Goal: Transaction & Acquisition: Book appointment/travel/reservation

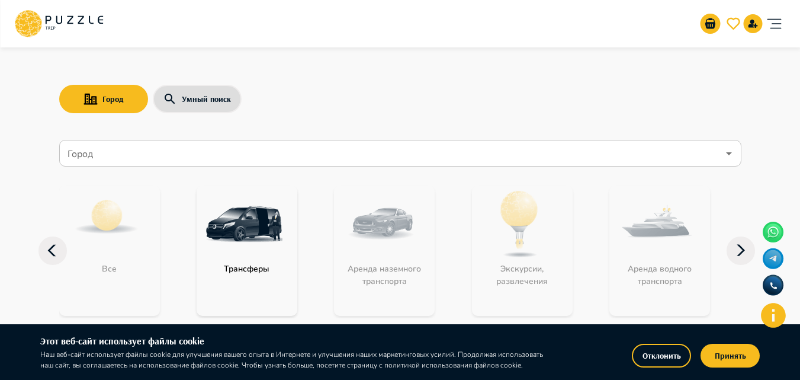
click at [164, 153] on input "Город" at bounding box center [391, 153] width 653 height 23
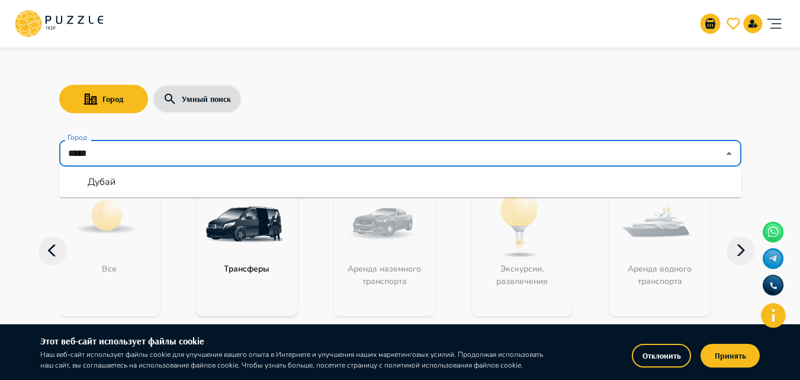
click at [163, 174] on li "Дубай" at bounding box center [400, 181] width 683 height 21
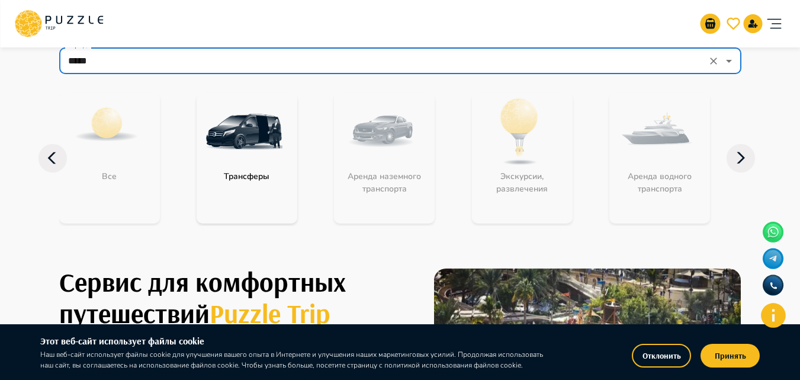
scroll to position [118, 0]
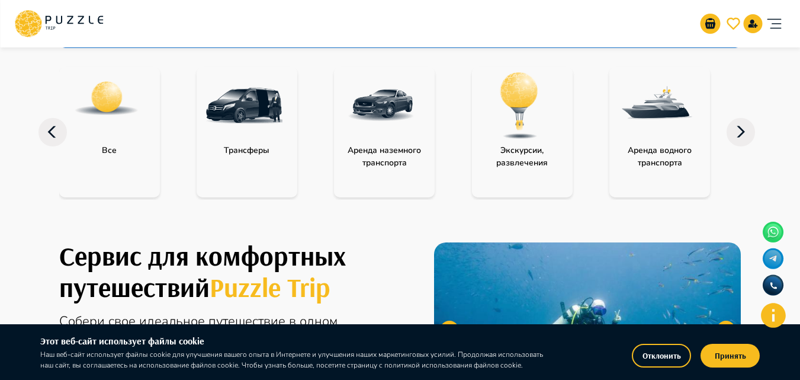
type input "*****"
click at [369, 116] on img "category-landing_transport" at bounding box center [381, 105] width 77 height 77
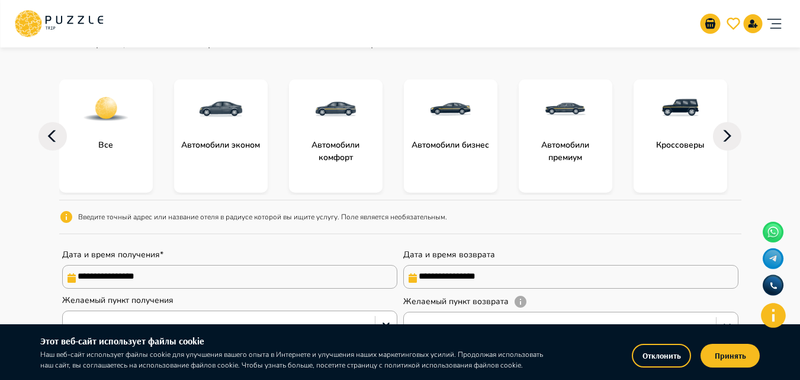
scroll to position [118, 0]
click at [729, 134] on icon at bounding box center [727, 134] width 8 height 11
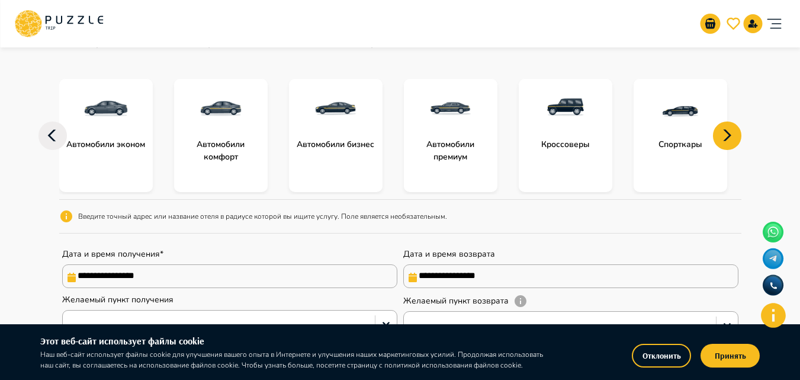
click at [729, 135] on icon at bounding box center [727, 134] width 8 height 11
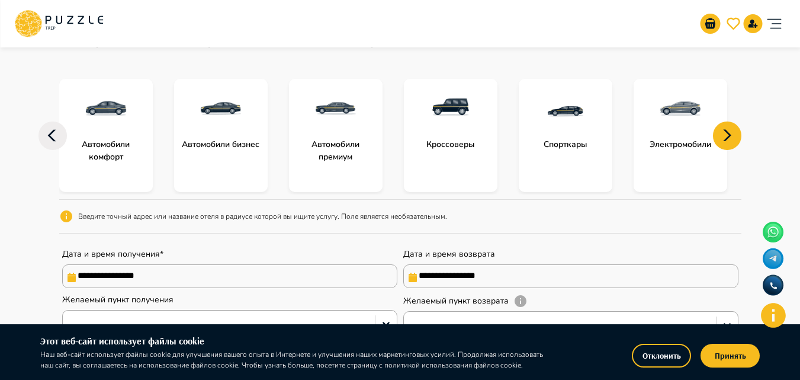
click at [729, 135] on icon at bounding box center [727, 134] width 8 height 11
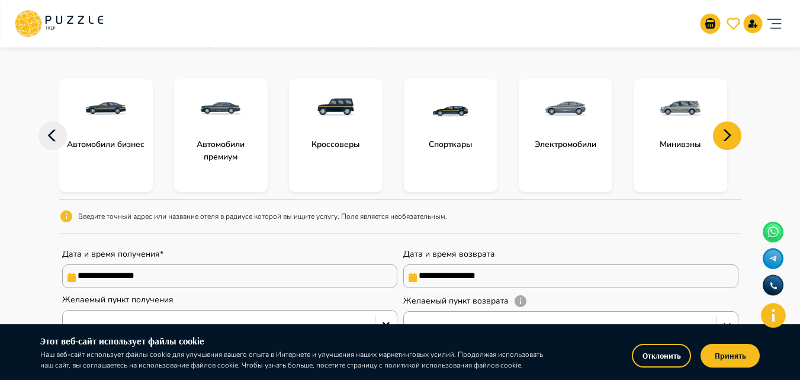
click at [729, 135] on icon at bounding box center [727, 134] width 8 height 11
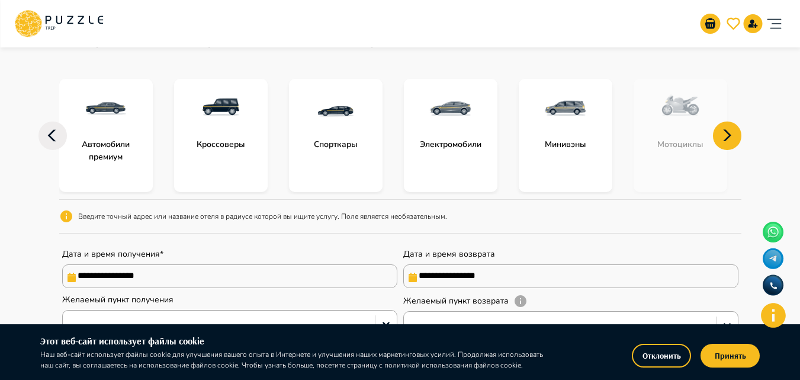
click at [50, 134] on icon at bounding box center [52, 135] width 8 height 12
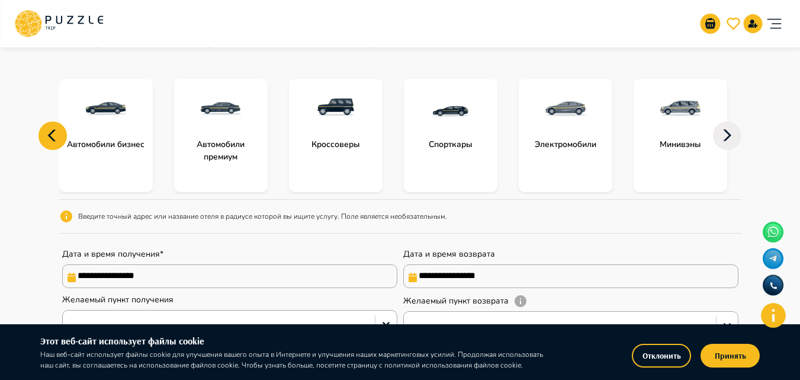
click at [100, 101] on img "subcategory-business_cars" at bounding box center [105, 108] width 47 height 47
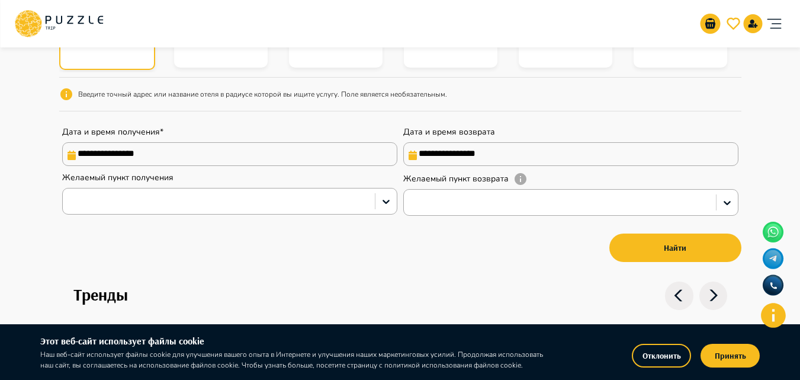
scroll to position [237, 0]
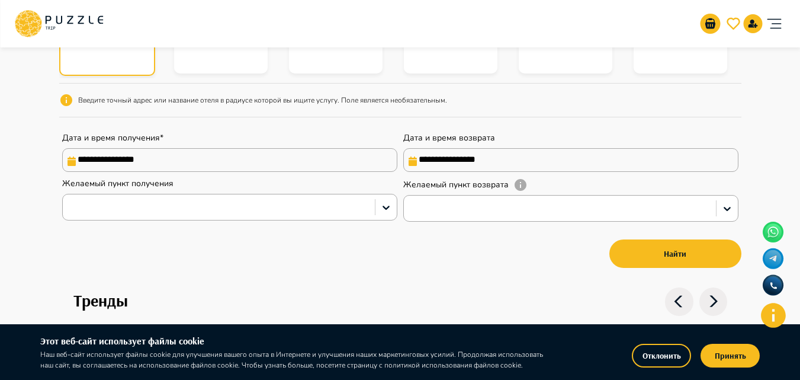
click at [158, 158] on input "**********" at bounding box center [229, 160] width 335 height 24
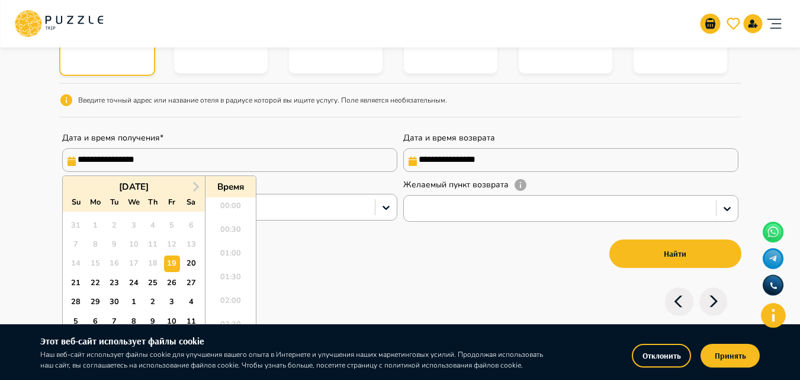
scroll to position [915, 0]
click at [194, 262] on div "20" at bounding box center [191, 263] width 16 height 16
type input "**********"
click at [94, 285] on div "22" at bounding box center [95, 283] width 16 height 16
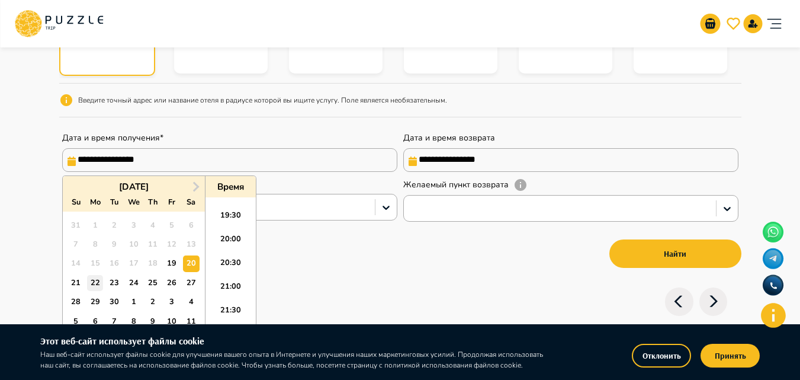
type input "**********"
click at [161, 155] on input "**********" at bounding box center [229, 160] width 335 height 24
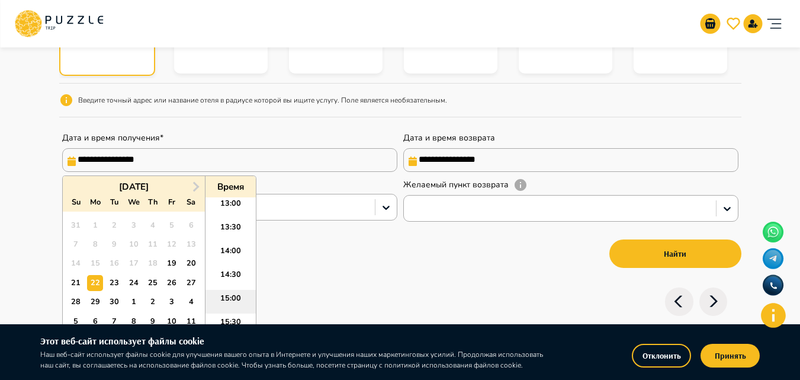
click at [219, 291] on li "15:00" at bounding box center [231, 302] width 50 height 24
type input "**********"
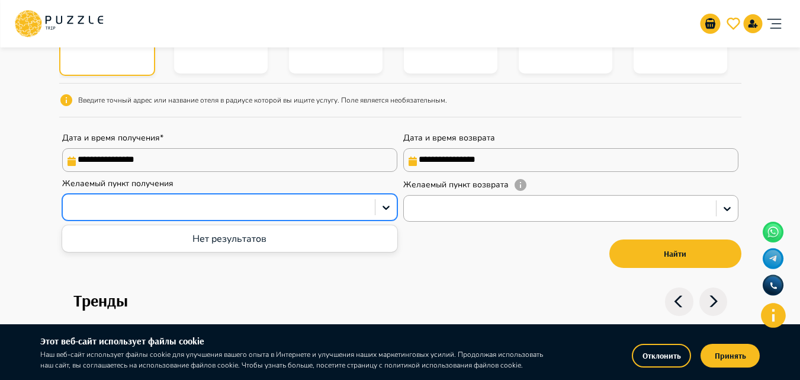
click at [264, 211] on div at bounding box center [219, 207] width 300 height 15
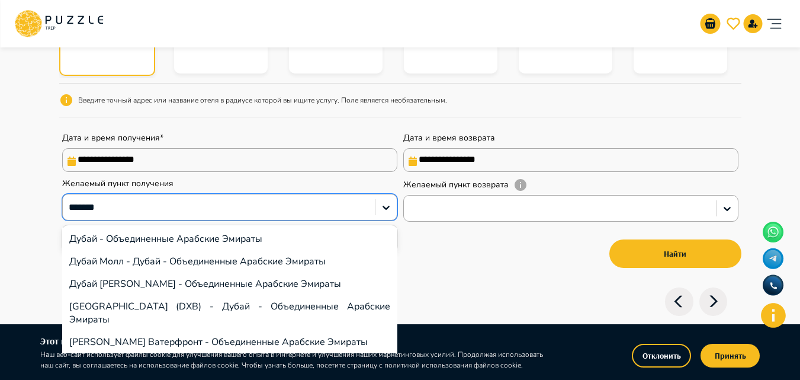
type input "******"
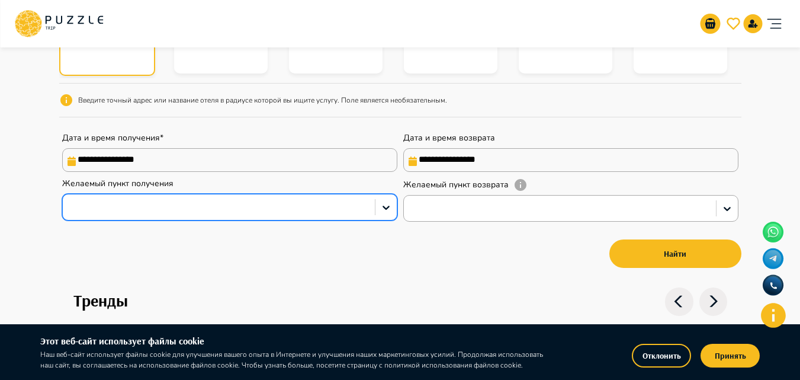
paste input "**********"
type input "**********"
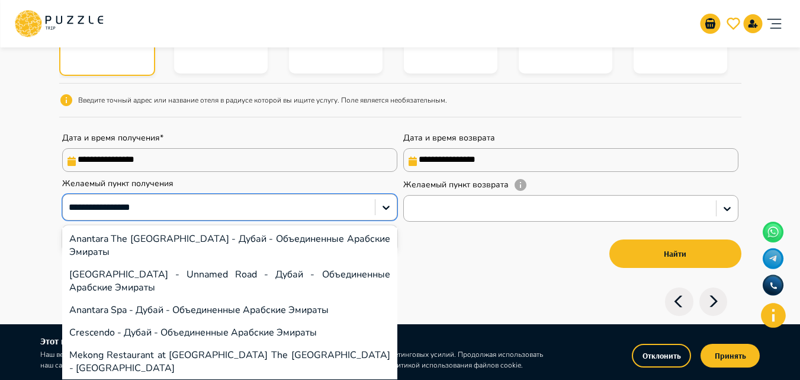
click at [141, 235] on div "Anantara The Palm Dubai Resort - Дубай - Объединенные Арабские Эмираты" at bounding box center [229, 246] width 335 height 36
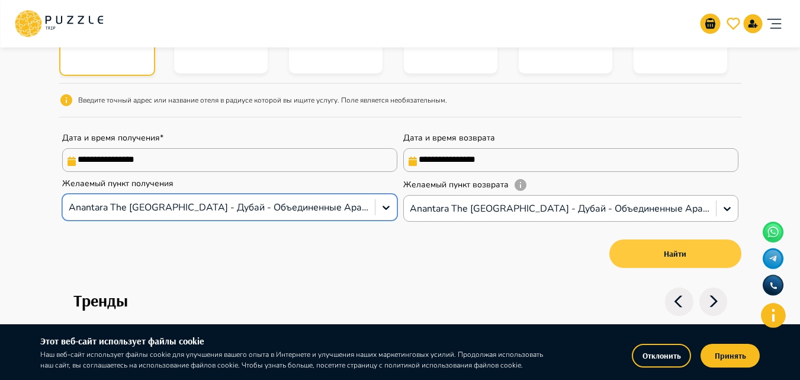
click at [669, 261] on button "Найти" at bounding box center [676, 253] width 132 height 28
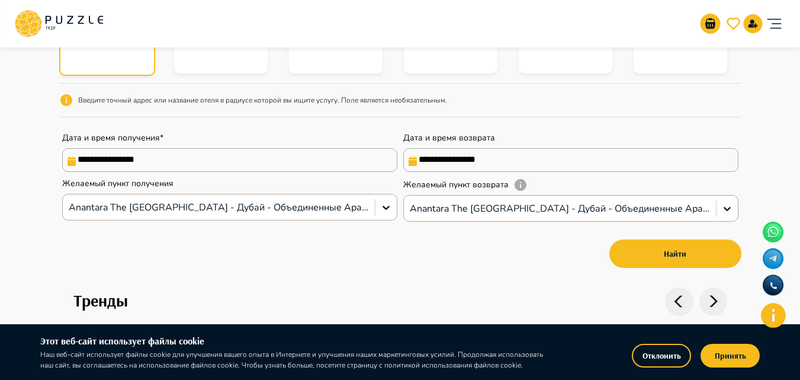
click at [251, 155] on input "**********" at bounding box center [229, 160] width 335 height 24
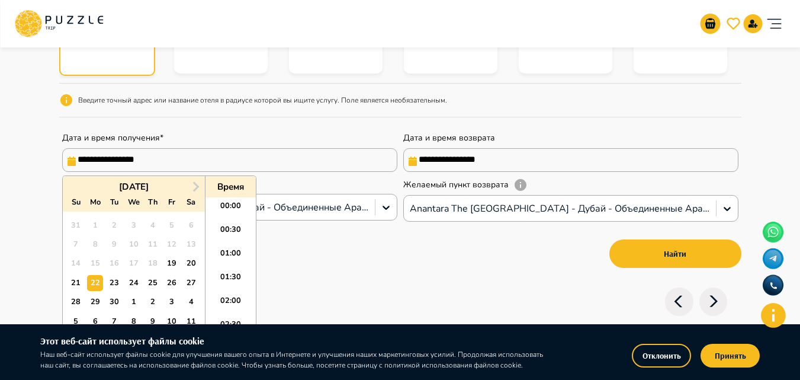
scroll to position [654, 0]
click at [197, 261] on div "20" at bounding box center [191, 263] width 16 height 16
type input "**********"
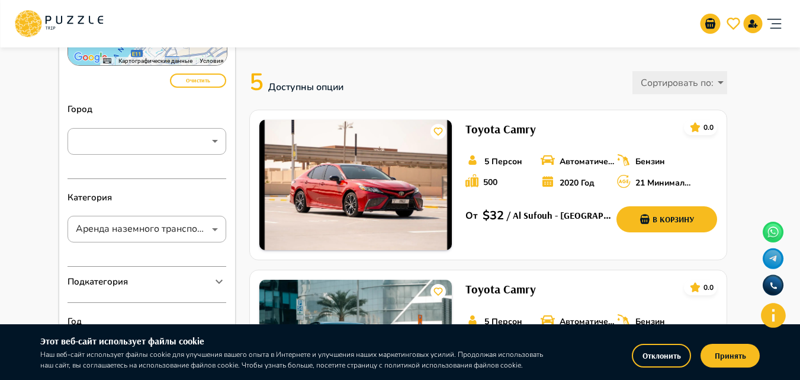
scroll to position [178, 0]
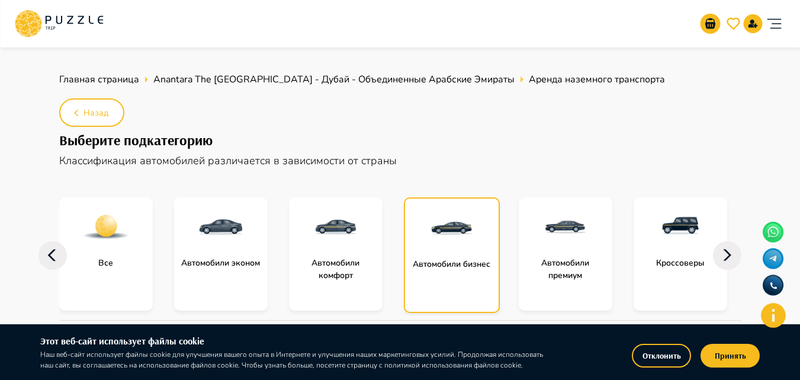
scroll to position [118, 0]
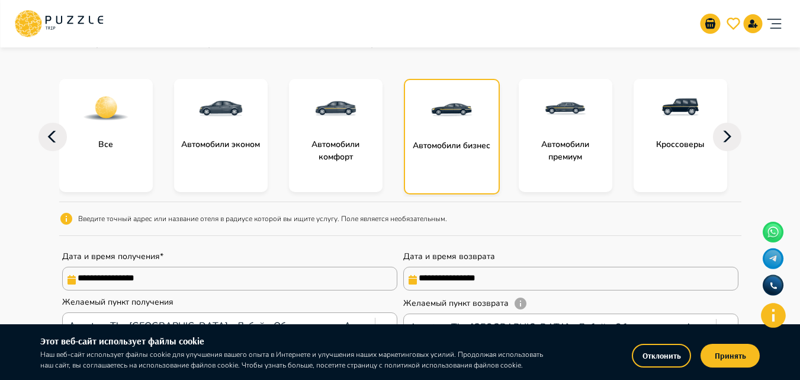
click at [543, 146] on p "Автомобили премиум" at bounding box center [566, 150] width 94 height 25
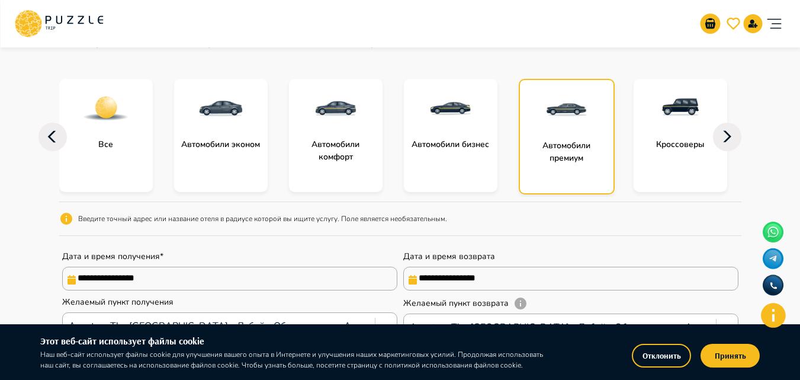
click at [449, 139] on p "Автомобили бизнес" at bounding box center [450, 144] width 89 height 12
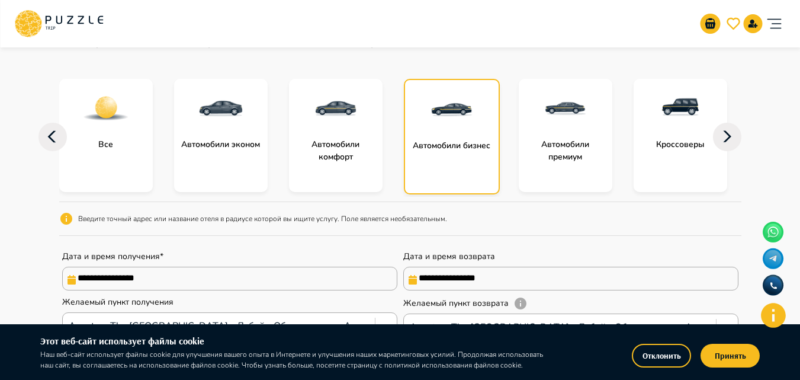
click at [326, 124] on img "subcategory-comfort_cars" at bounding box center [335, 108] width 47 height 47
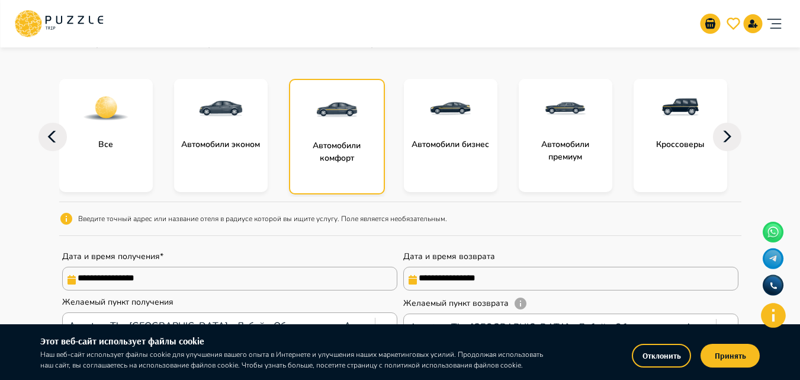
click at [443, 121] on img "subcategory-business_cars" at bounding box center [450, 108] width 47 height 47
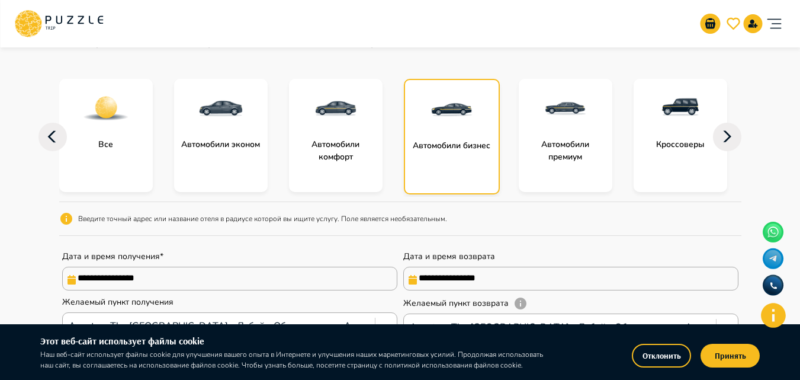
click at [658, 140] on p "Кроссоверы" at bounding box center [681, 144] width 60 height 12
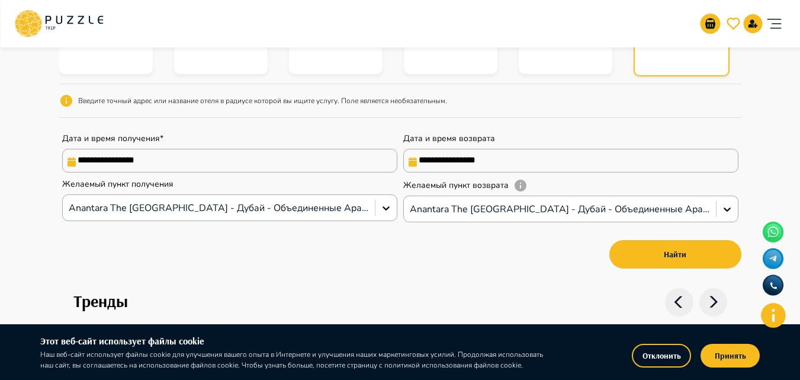
scroll to position [237, 0]
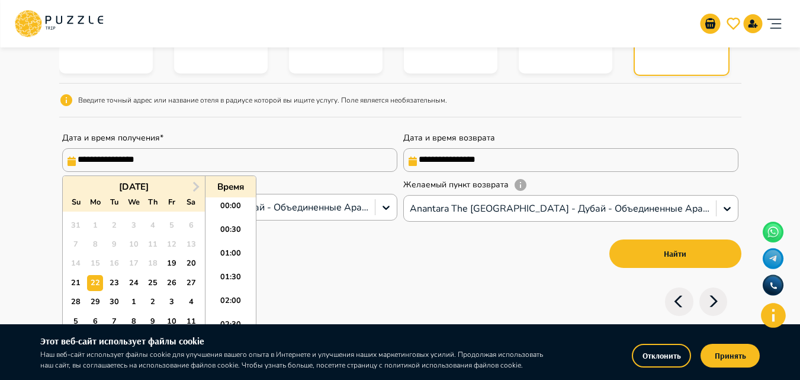
click at [196, 164] on input "**********" at bounding box center [229, 160] width 335 height 24
click at [189, 263] on div "20" at bounding box center [191, 263] width 16 height 16
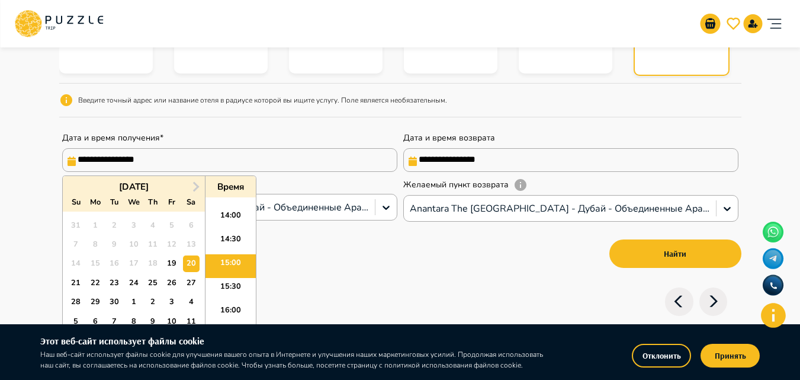
type input "**********"
click at [89, 278] on div "22" at bounding box center [95, 283] width 16 height 16
type input "**********"
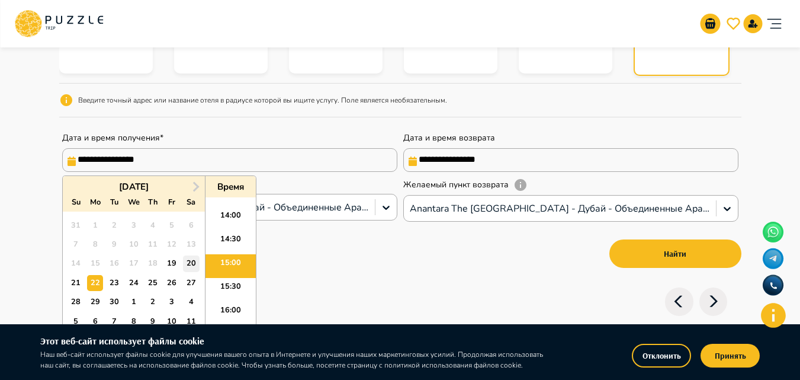
click at [190, 261] on div "20" at bounding box center [191, 263] width 16 height 16
type input "**********"
click at [94, 279] on div "22" at bounding box center [95, 283] width 16 height 16
type input "**********"
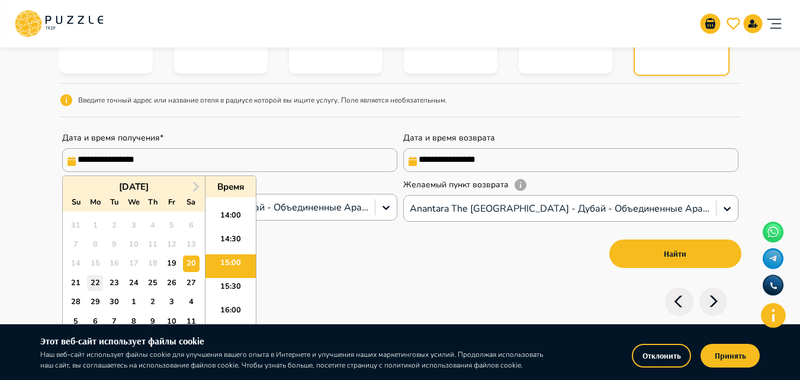
type input "**********"
click at [194, 264] on div "20" at bounding box center [191, 263] width 16 height 16
type input "**********"
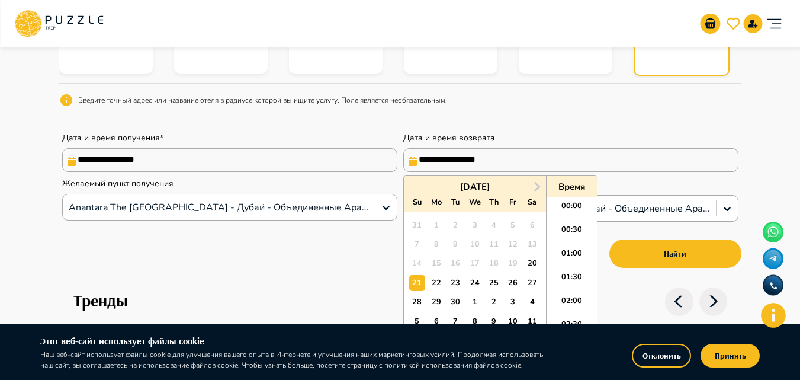
click at [493, 156] on input "**********" at bounding box center [570, 160] width 335 height 24
click at [433, 279] on div "22" at bounding box center [436, 283] width 16 height 16
type input "**********"
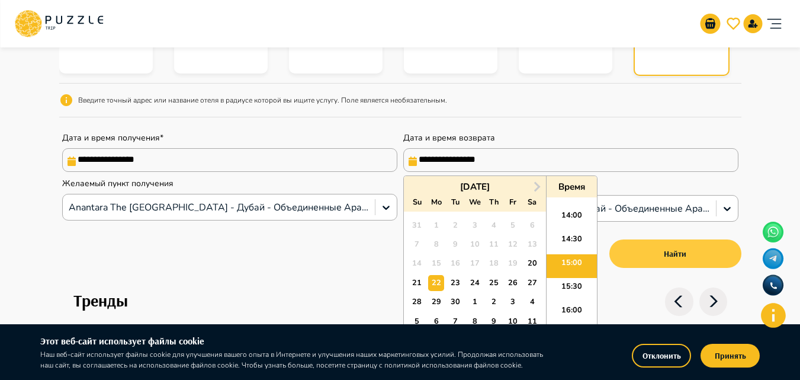
click at [657, 257] on button "Найти" at bounding box center [676, 253] width 132 height 28
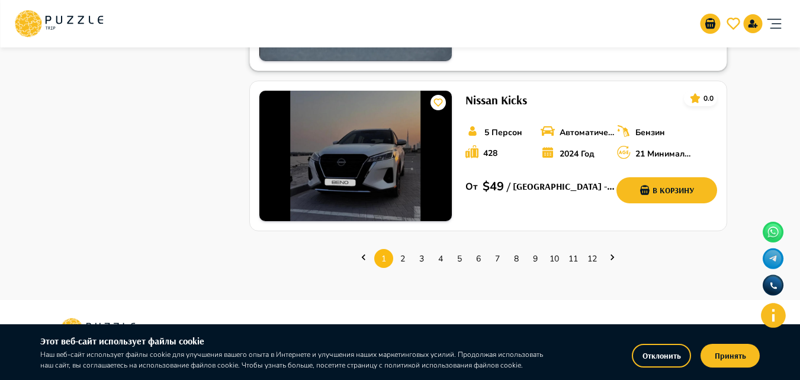
scroll to position [1600, 0]
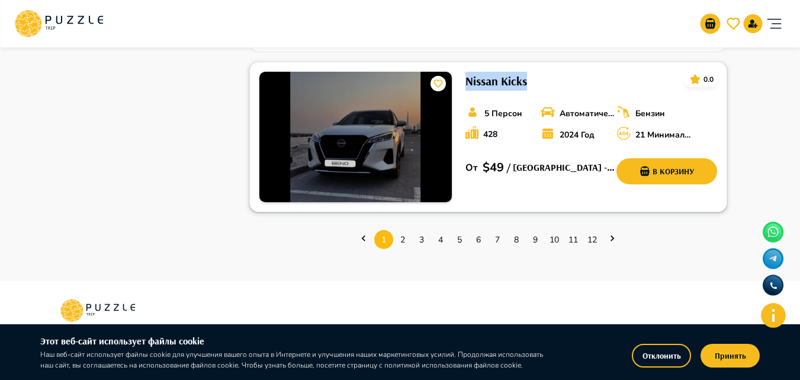
drag, startPoint x: 467, startPoint y: 77, endPoint x: 555, endPoint y: 78, distance: 87.7
click at [555, 78] on div "Nissan Kicks 0.0" at bounding box center [592, 81] width 252 height 19
click at [403, 241] on link "2" at bounding box center [402, 239] width 19 height 18
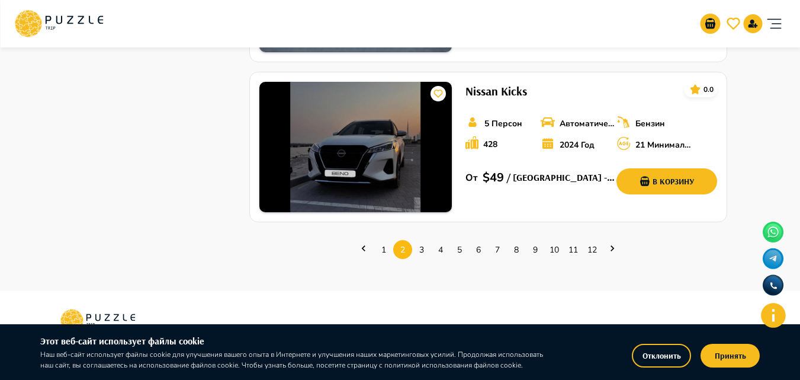
scroll to position [1600, 0]
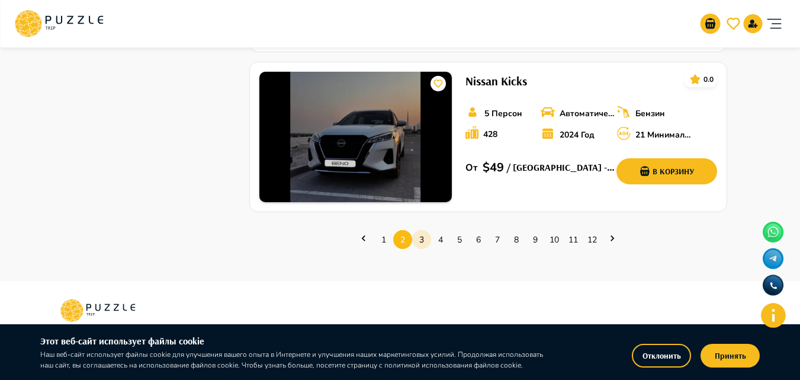
click at [428, 239] on link "3" at bounding box center [421, 239] width 19 height 18
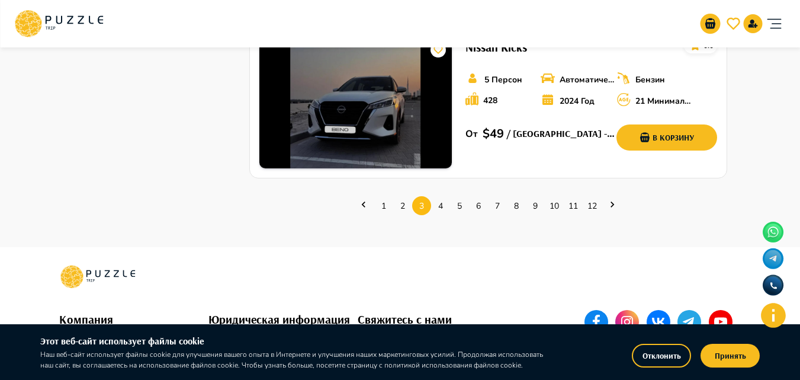
scroll to position [1741, 0]
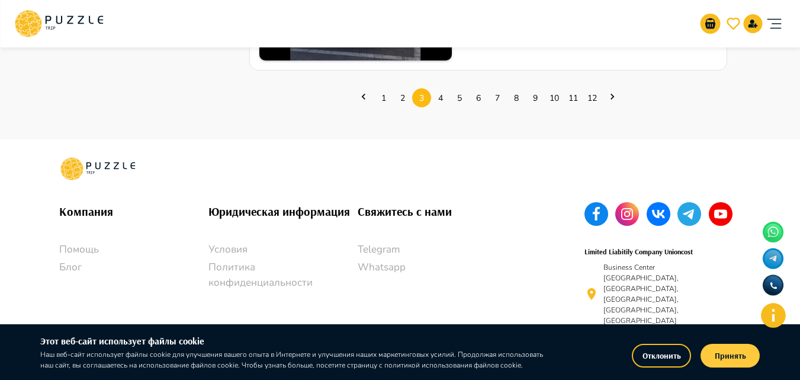
click at [747, 354] on button "Принять" at bounding box center [730, 356] width 59 height 24
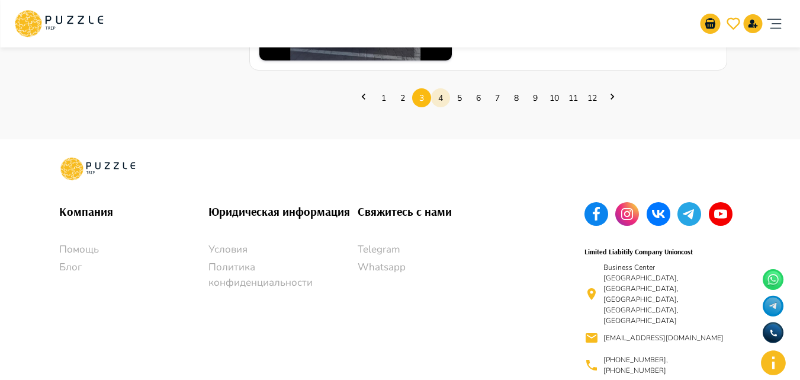
click at [441, 95] on link "4" at bounding box center [440, 98] width 19 height 18
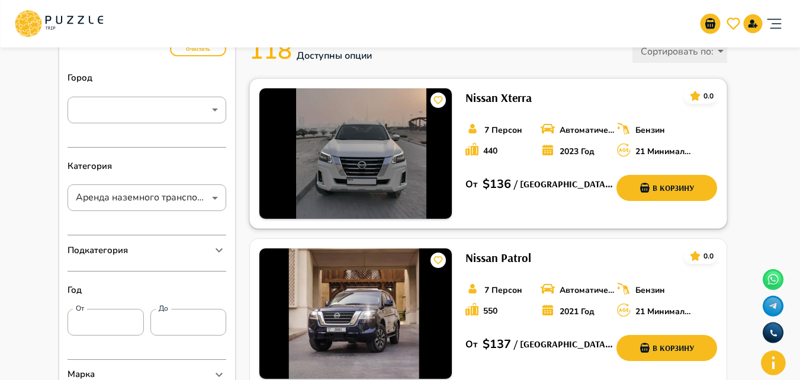
scroll to position [118, 0]
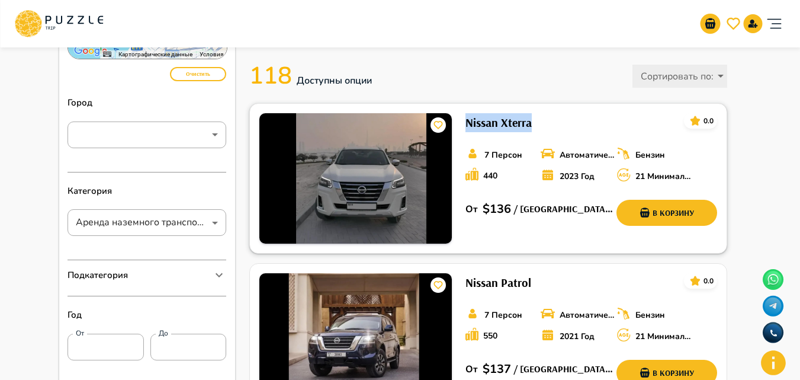
drag, startPoint x: 463, startPoint y: 123, endPoint x: 538, endPoint y: 125, distance: 74.7
click at [538, 125] on div "Nissan Xterra 0.0 7 Персон Автоматическая Бензин 440 2023 Год 21 Минимальный во…" at bounding box center [487, 178] width 457 height 130
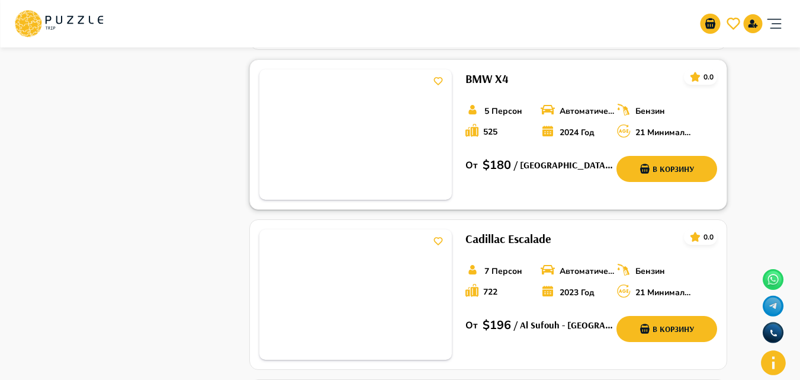
scroll to position [1126, 0]
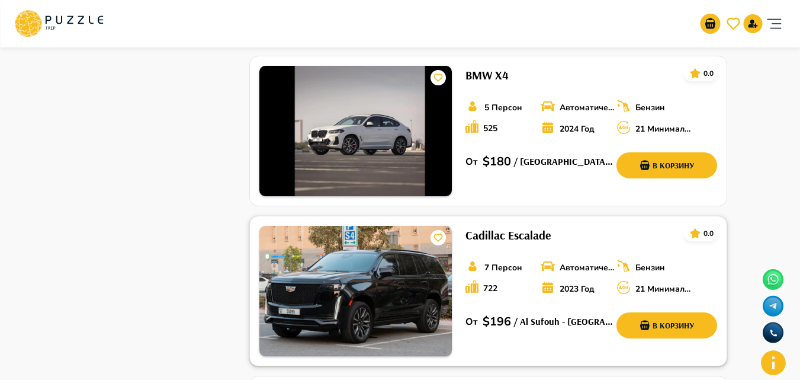
click at [485, 239] on h6 "Cadillac Escalade" at bounding box center [508, 235] width 85 height 19
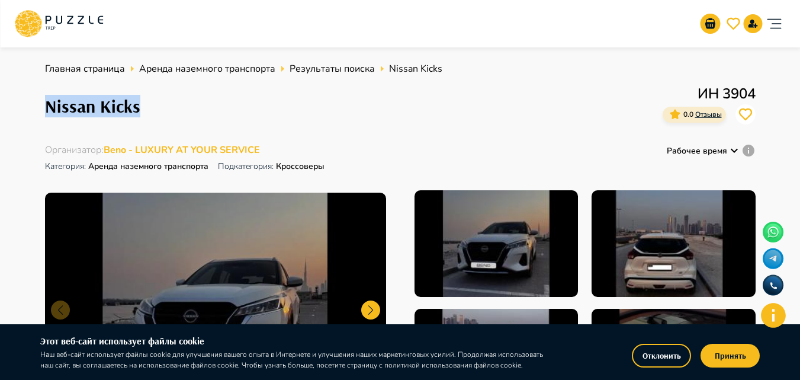
drag, startPoint x: 44, startPoint y: 104, endPoint x: 143, endPoint y: 101, distance: 99.6
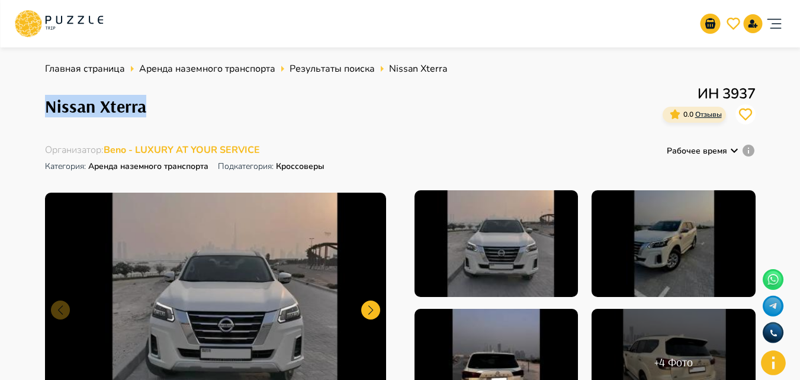
drag, startPoint x: 43, startPoint y: 108, endPoint x: 160, endPoint y: 107, distance: 116.7
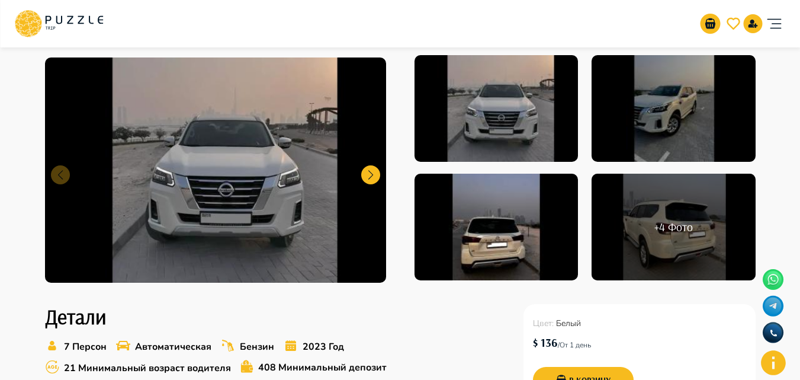
scroll to position [178, 0]
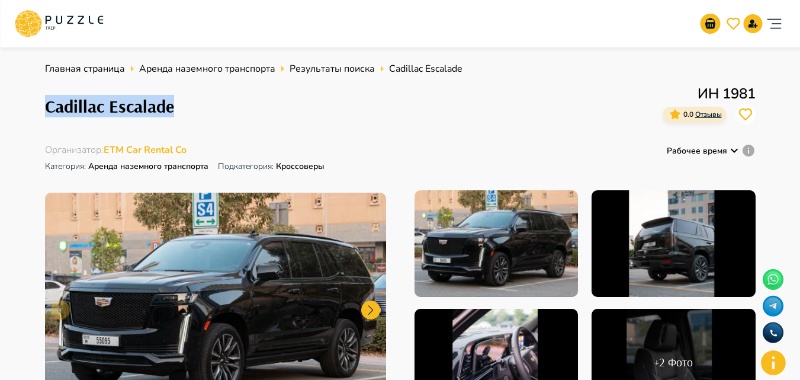
drag, startPoint x: 47, startPoint y: 107, endPoint x: 194, endPoint y: 103, distance: 147.6
click at [194, 103] on div "Cadillac Escalade ИН 1981 0.0 Отзывы" at bounding box center [400, 106] width 711 height 46
copy h1 "Cadillac Escalade"
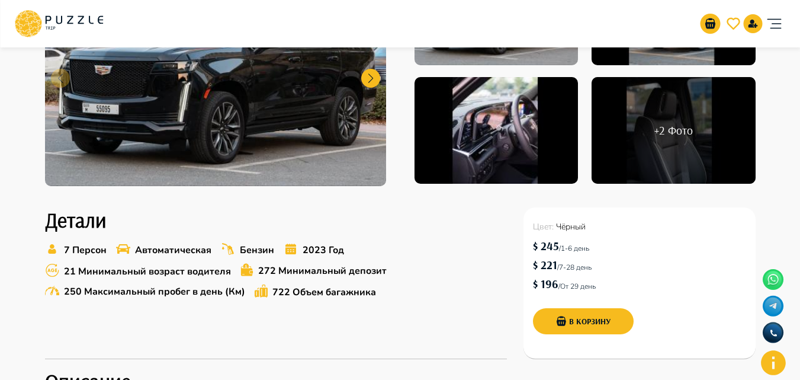
scroll to position [296, 0]
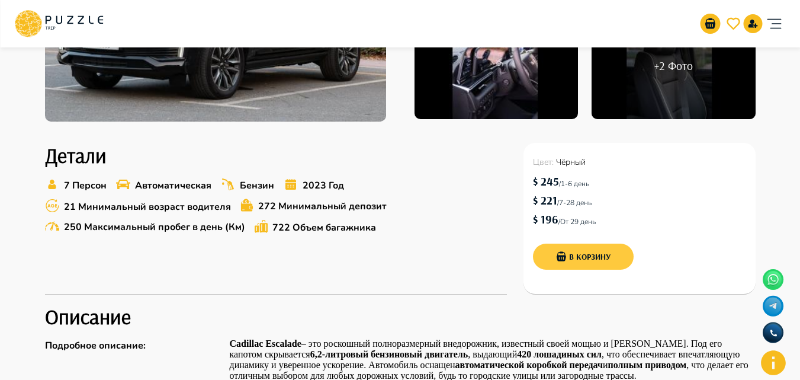
click at [569, 259] on button "В корзину" at bounding box center [583, 256] width 101 height 26
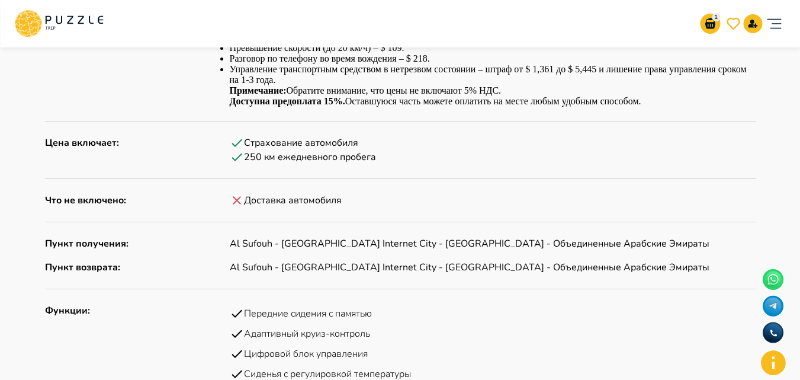
scroll to position [948, 0]
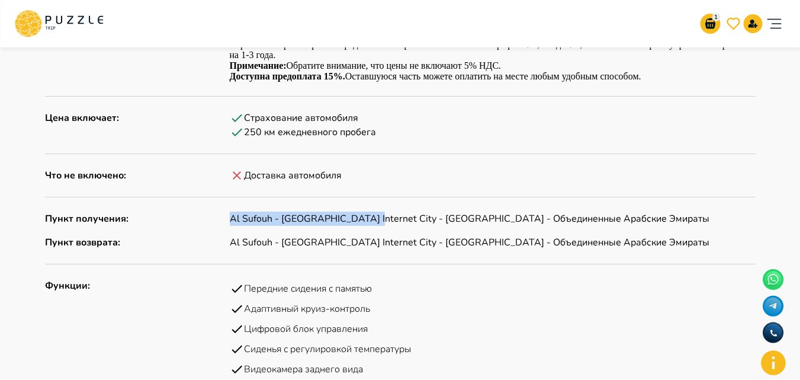
drag, startPoint x: 226, startPoint y: 217, endPoint x: 361, endPoint y: 217, distance: 135.1
click at [361, 217] on div "Пункт получения : Al Sufouh - Dubai Internet City - Дубай - Объединенные Арабск…" at bounding box center [400, 219] width 711 height 14
copy p "Al Sufouh - Dubai Internet City"
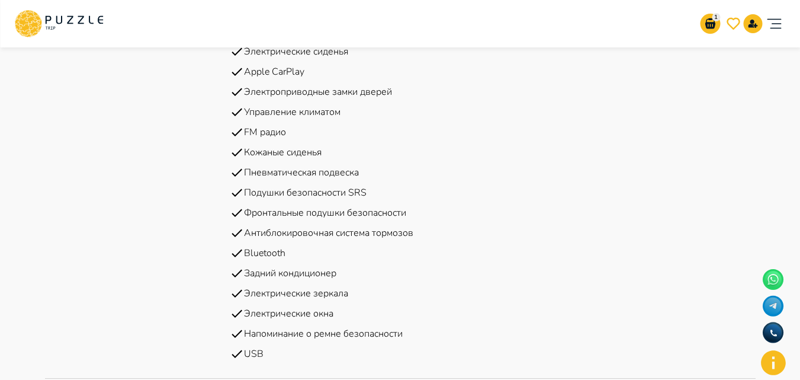
scroll to position [1703, 0]
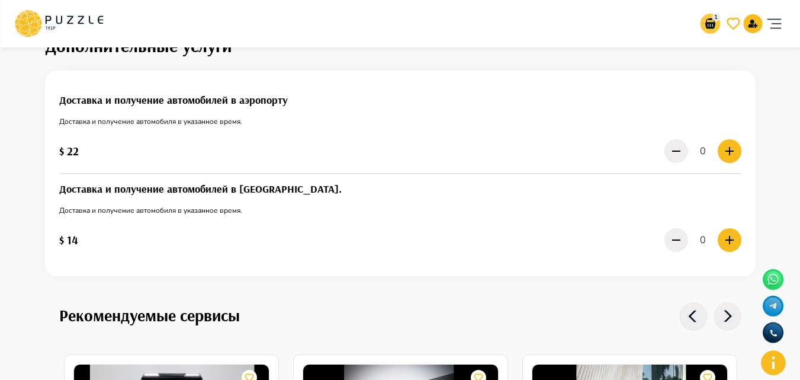
click at [710, 21] on icon "go-to-basket-submit-button" at bounding box center [710, 24] width 14 height 14
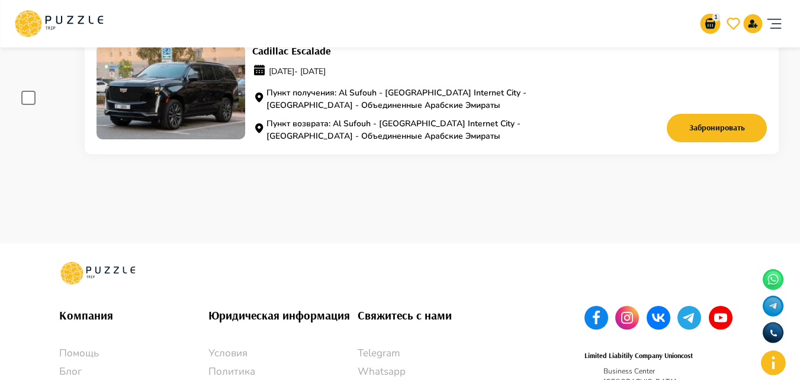
scroll to position [59, 0]
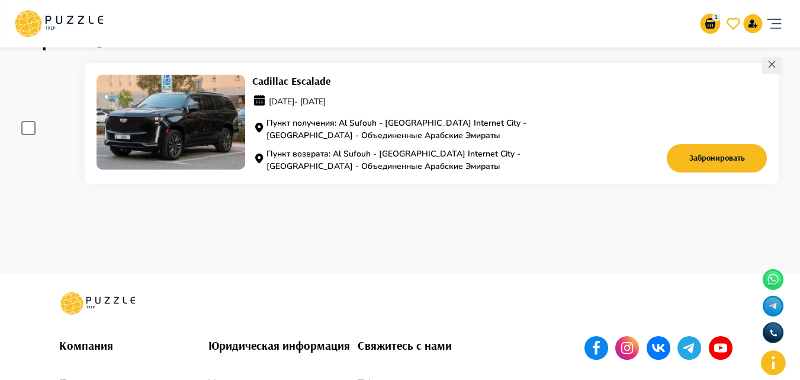
click at [32, 124] on span at bounding box center [28, 128] width 14 height 14
click at [32, 129] on span at bounding box center [28, 128] width 14 height 14
click at [713, 156] on button "Забронировать" at bounding box center [717, 158] width 101 height 28
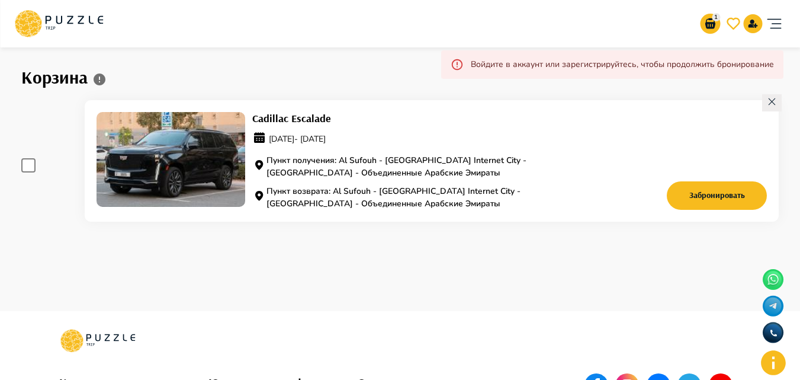
scroll to position [0, 0]
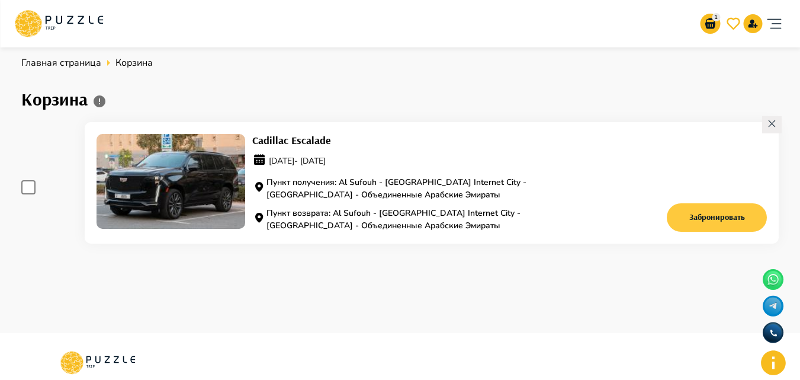
click at [696, 215] on button "Забронировать" at bounding box center [717, 217] width 101 height 28
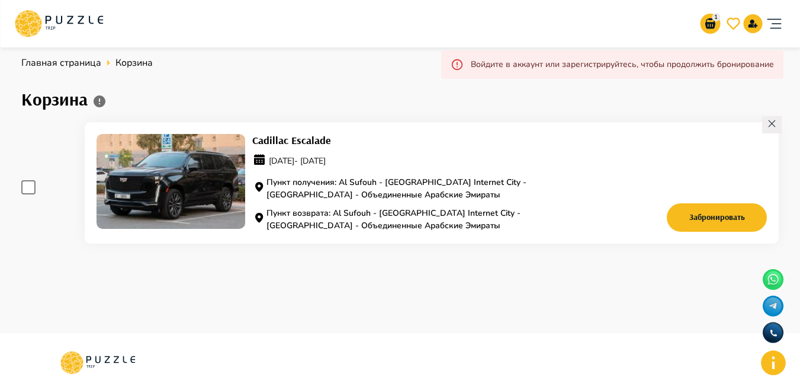
click at [32, 190] on span at bounding box center [28, 187] width 14 height 14
click at [25, 181] on span at bounding box center [28, 187] width 14 height 14
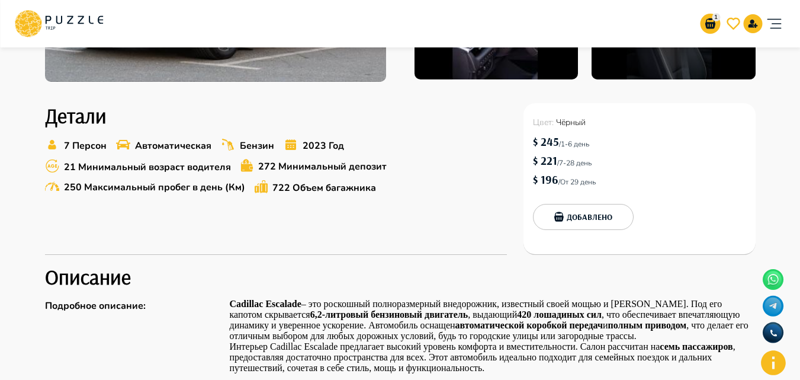
scroll to position [355, 0]
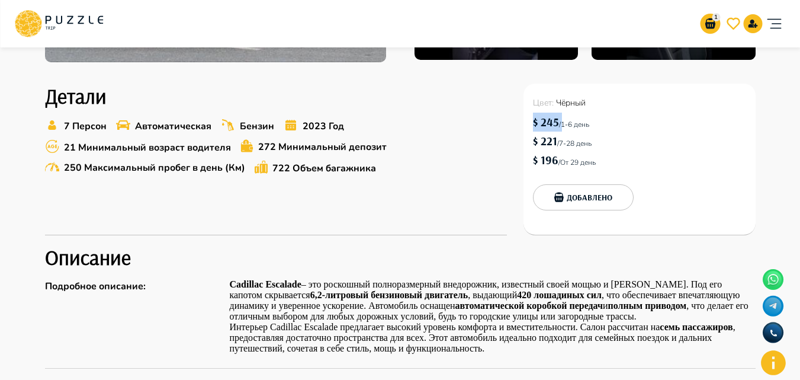
drag, startPoint x: 534, startPoint y: 123, endPoint x: 559, endPoint y: 123, distance: 24.9
click at [559, 123] on div "$ 245  /  1-6 день" at bounding box center [639, 122] width 213 height 19
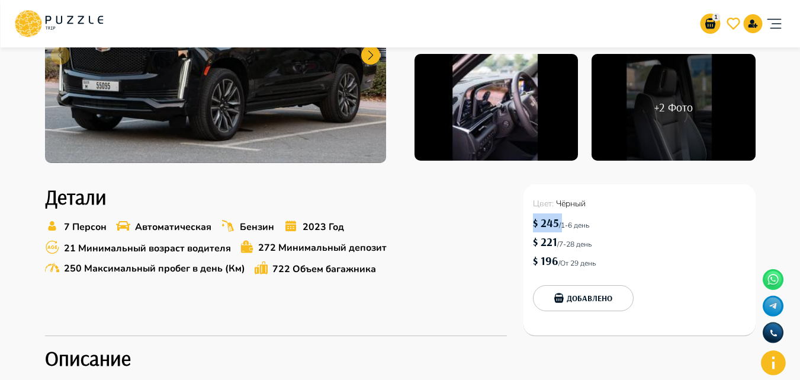
scroll to position [0, 0]
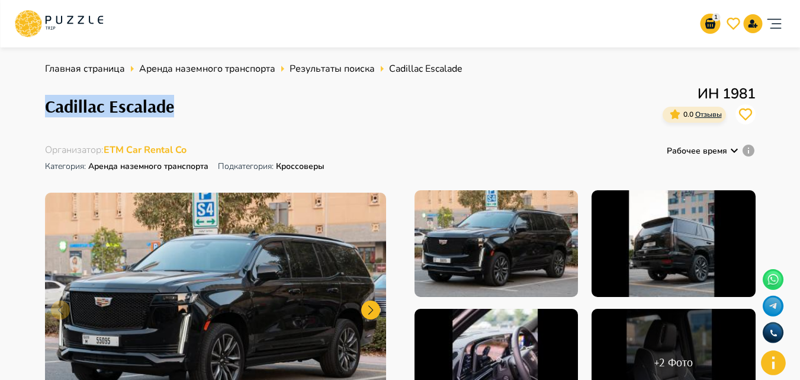
drag, startPoint x: 42, startPoint y: 107, endPoint x: 187, endPoint y: 109, distance: 145.2
copy h1 "Cadillac Escalade"
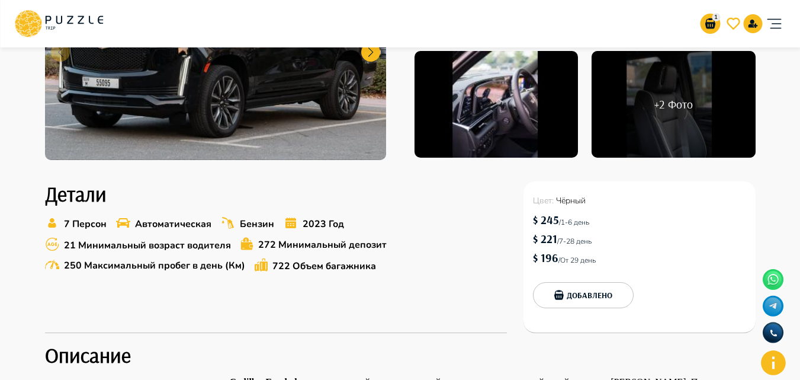
scroll to position [296, 0]
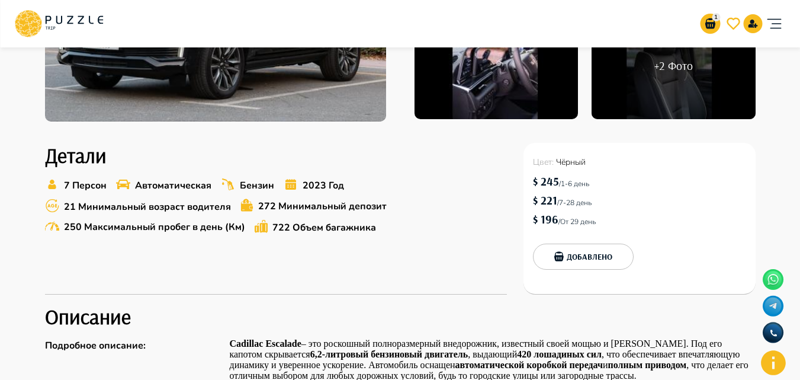
click at [542, 202] on h6 "$ 221" at bounding box center [545, 200] width 24 height 19
drag, startPoint x: 539, startPoint y: 182, endPoint x: 556, endPoint y: 182, distance: 17.8
click at [556, 182] on h6 "$ 245" at bounding box center [546, 181] width 26 height 19
copy h6 "245"
click at [536, 181] on h6 "$ 245" at bounding box center [546, 181] width 26 height 19
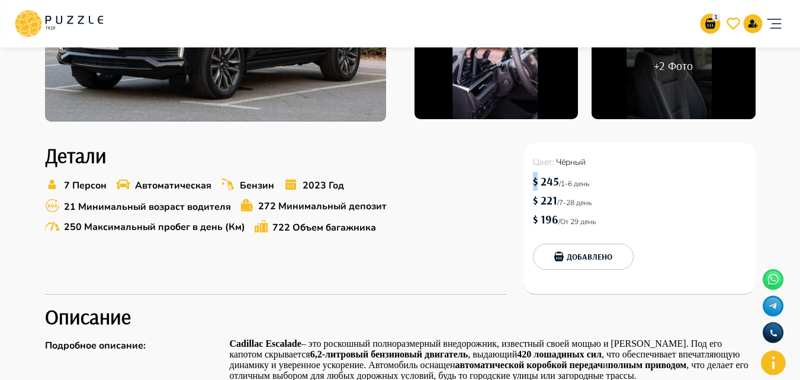
copy h6 "$"
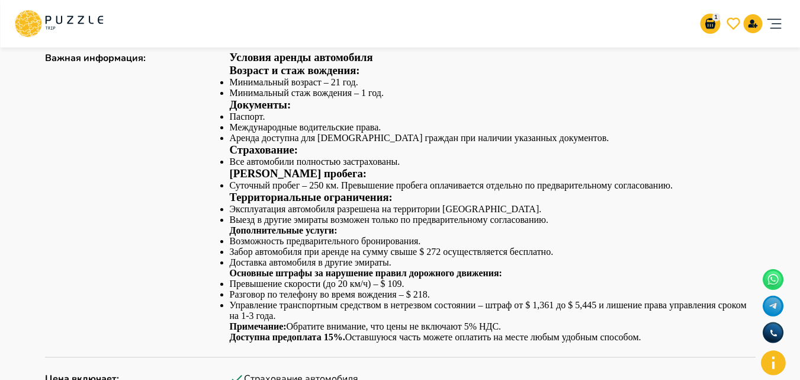
scroll to position [711, 0]
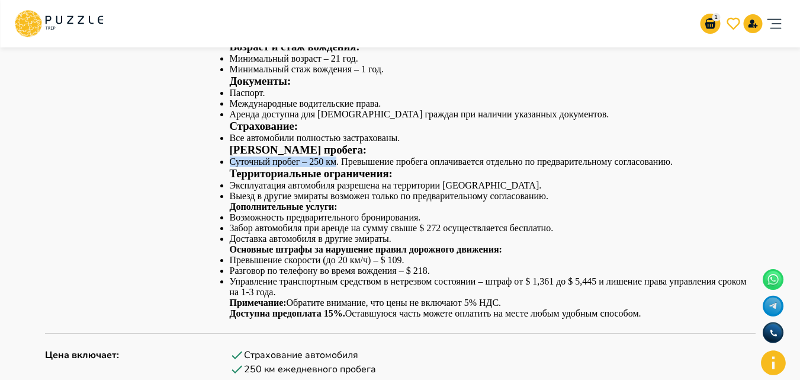
drag, startPoint x: 230, startPoint y: 160, endPoint x: 336, endPoint y: 161, distance: 106.1
click at [336, 161] on li "Суточный пробег – 250 км. Превышение пробега оплачивается отдельно по предварит…" at bounding box center [493, 161] width 526 height 11
copy li "Суточный пробег – 250 км"
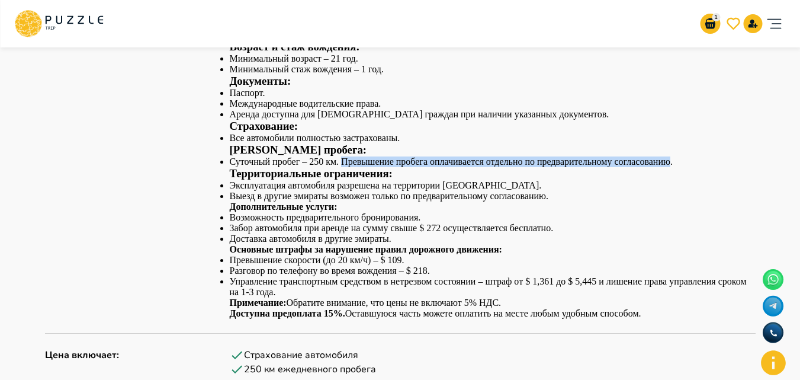
drag, startPoint x: 342, startPoint y: 162, endPoint x: 668, endPoint y: 165, distance: 326.5
click at [668, 165] on li "Суточный пробег – 250 км. Превышение пробега оплачивается отдельно по предварит…" at bounding box center [493, 161] width 526 height 11
copy li "Превышение пробега оплачивается отдельно по предварительному согласованию"
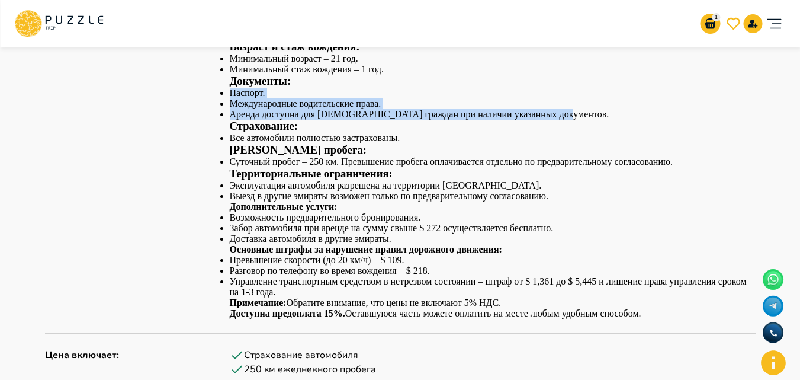
drag, startPoint x: 230, startPoint y: 92, endPoint x: 556, endPoint y: 117, distance: 327.4
click at [556, 117] on ul "Паспорт. Международные водительские права. Аренда доступна для иностранных граж…" at bounding box center [493, 104] width 526 height 32
copy ul "Паспорт. Международные водительские права. Аренда доступна для иностранных граж…"
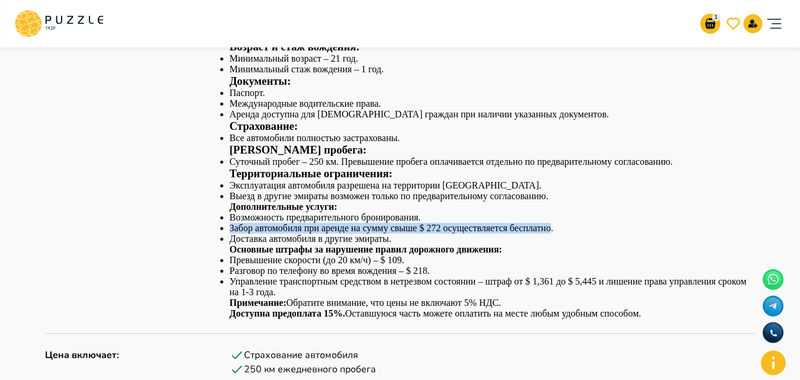
drag, startPoint x: 229, startPoint y: 230, endPoint x: 549, endPoint y: 228, distance: 320.5
click at [549, 228] on div "Важная информация : Условия аренды автомобиля Возраст и стаж вождения: Минималь…" at bounding box center [400, 172] width 711 height 291
copy li "Забор автомобиля при аренде на сумму свыше $ 272 осуществляется бесплатно"
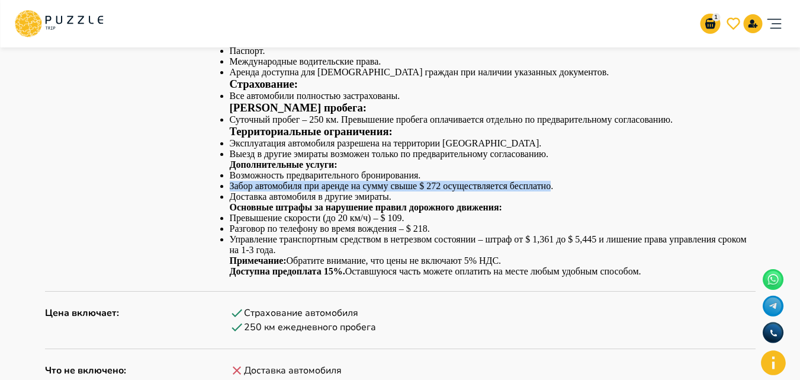
scroll to position [770, 0]
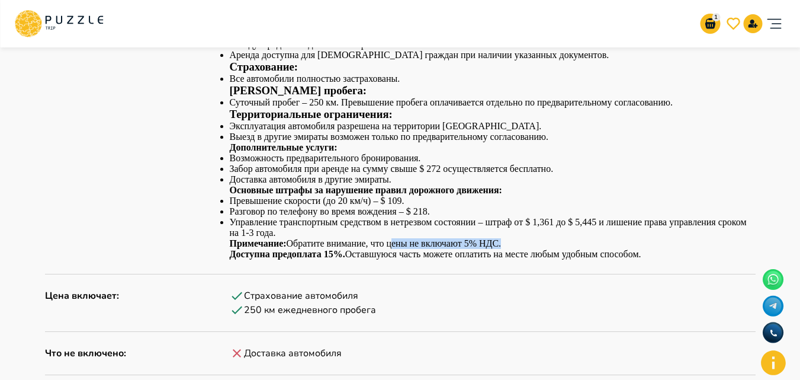
drag, startPoint x: 390, startPoint y: 245, endPoint x: 501, endPoint y: 247, distance: 110.2
click at [501, 247] on p "Примечание: Обратите внимание, что цены не включают 5% НДС." at bounding box center [493, 243] width 526 height 11
copy p "цены не включают 5% НДС"
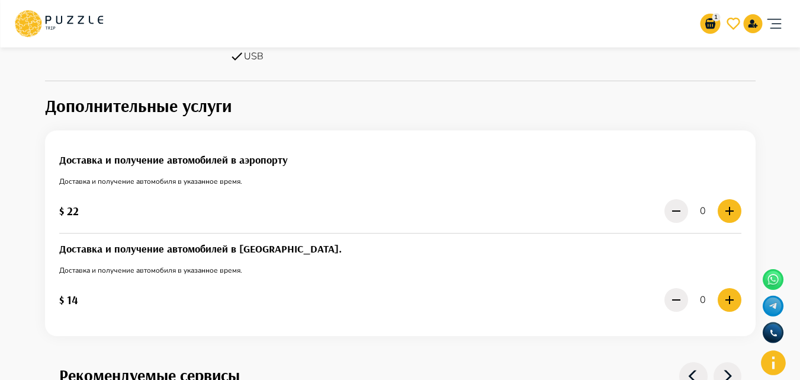
scroll to position [1659, 0]
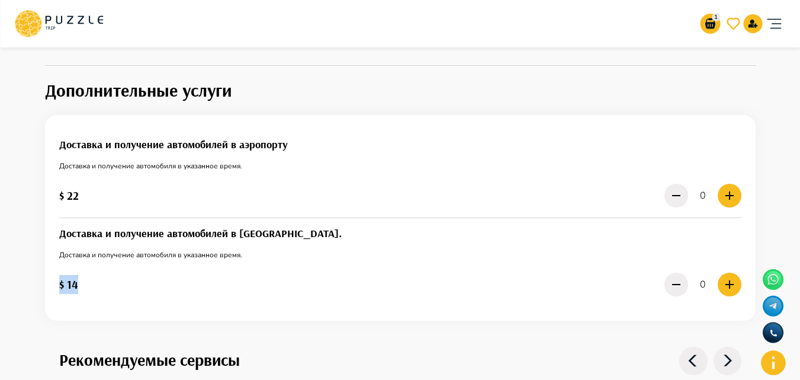
drag, startPoint x: 55, startPoint y: 283, endPoint x: 75, endPoint y: 283, distance: 20.7
click at [75, 283] on div "Доставка и получение автомобилей в аэропорту Доставка и получение автомобиля в …" at bounding box center [400, 218] width 711 height 206
copy h6 "$ 14"
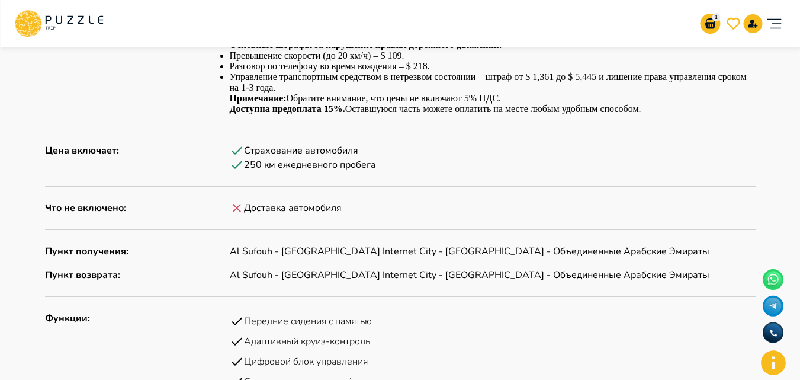
scroll to position [889, 0]
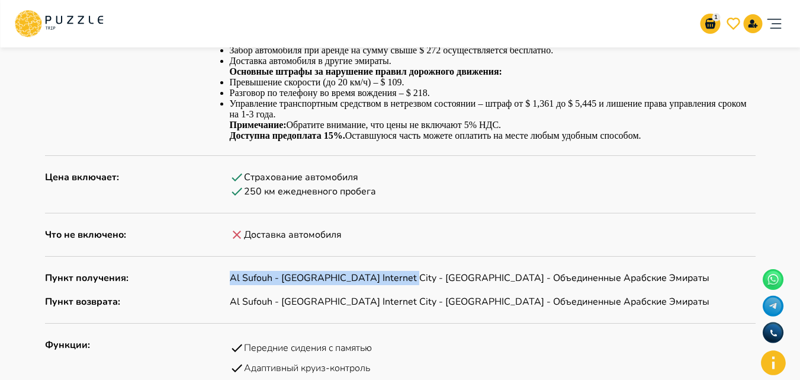
drag, startPoint x: 238, startPoint y: 277, endPoint x: 397, endPoint y: 276, distance: 159.4
click at [397, 276] on p "Al Sufouh - Dubai Internet City - Дубай - Объединенные Арабские Эмираты" at bounding box center [493, 278] width 526 height 14
copy p "Al Sufouh - Dubai Internet City - Дубай"
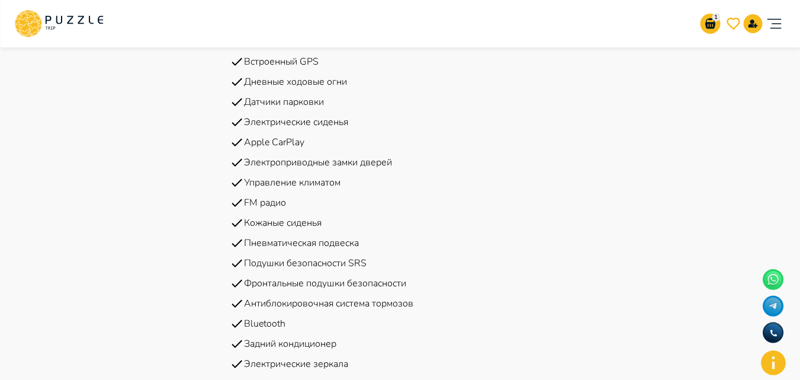
scroll to position [1170, 0]
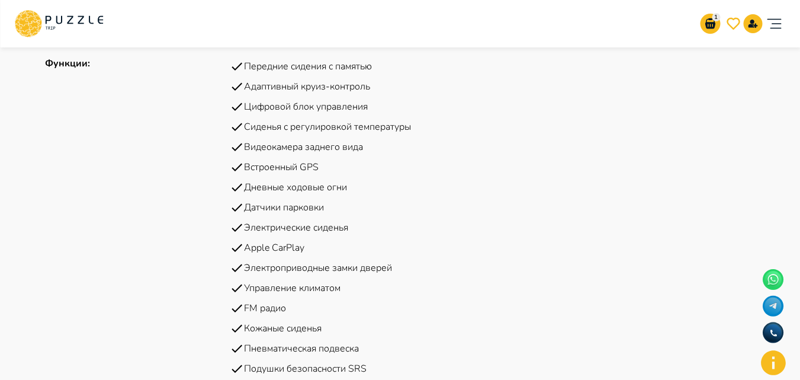
click at [768, 281] on icon at bounding box center [773, 279] width 17 height 17
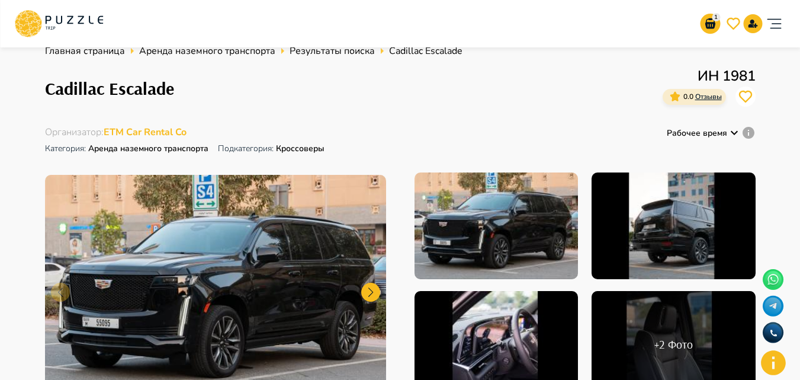
scroll to position [0, 0]
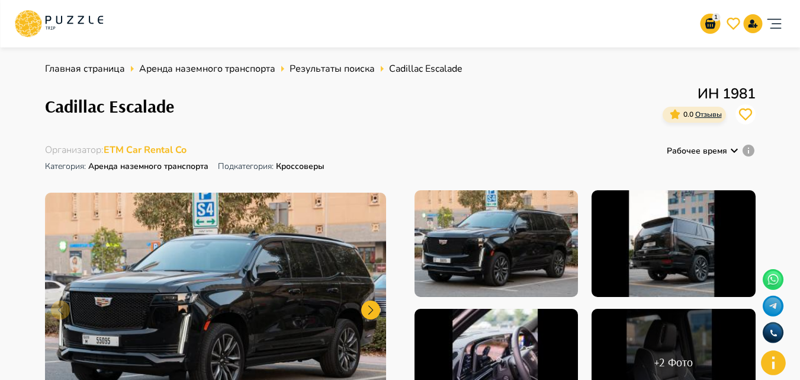
click at [85, 21] on icon at bounding box center [58, 23] width 89 height 31
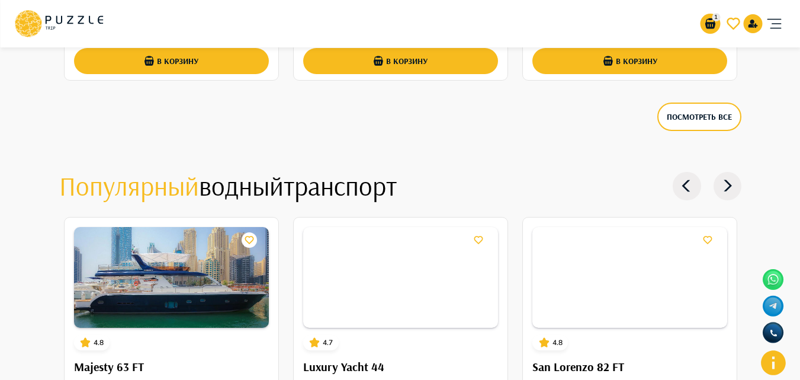
scroll to position [2192, 0]
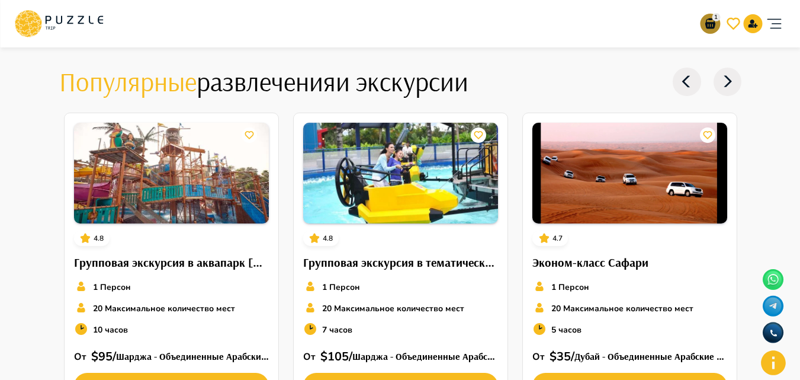
click at [709, 18] on icon "go-to-basket-submit-button" at bounding box center [710, 23] width 10 height 11
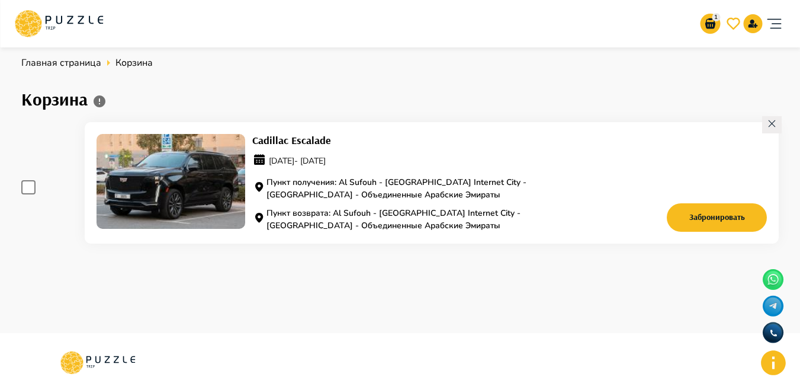
click at [778, 309] on icon at bounding box center [773, 305] width 17 height 17
click at [694, 218] on button "Забронировать" at bounding box center [717, 217] width 101 height 28
